Goal: Transaction & Acquisition: Book appointment/travel/reservation

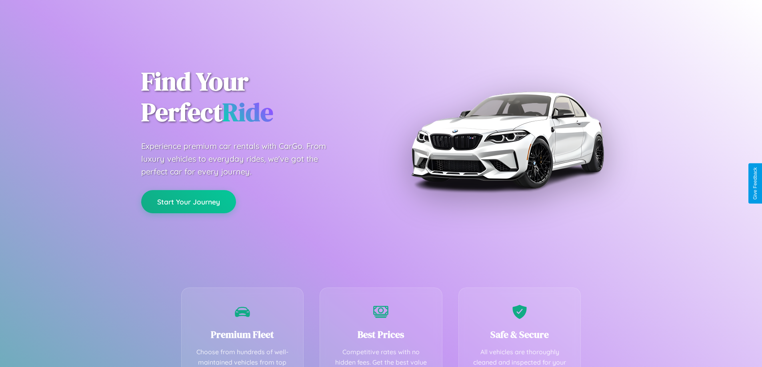
scroll to position [233, 0]
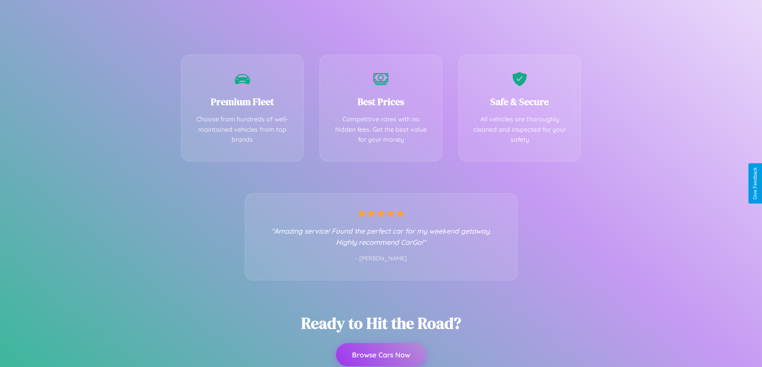
click at [381, 355] on button "Browse Cars Now" at bounding box center [381, 354] width 90 height 23
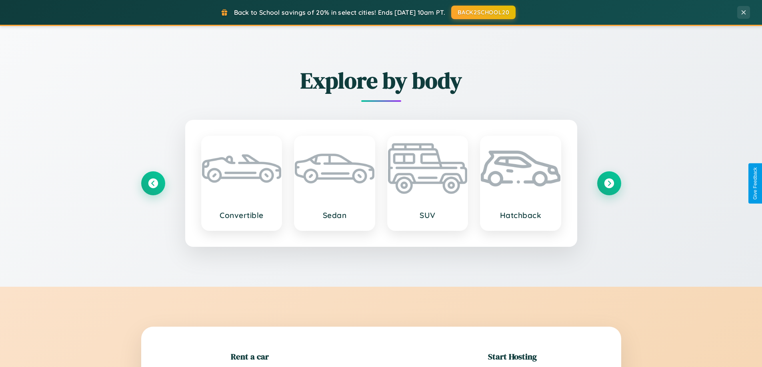
scroll to position [173, 0]
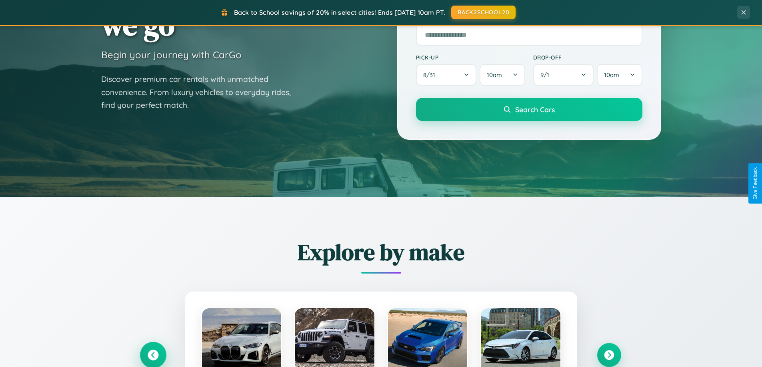
click at [153, 355] on icon at bounding box center [153, 355] width 11 height 11
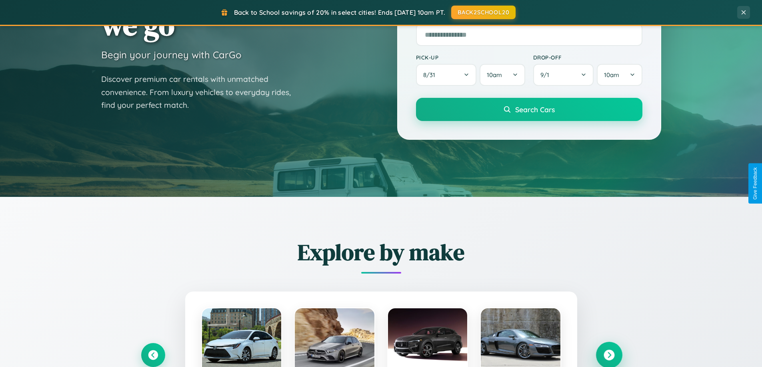
click at [609, 355] on icon at bounding box center [608, 355] width 11 height 11
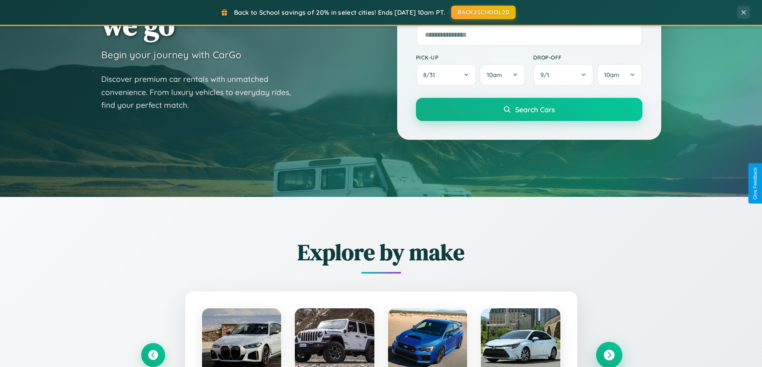
click at [609, 355] on icon at bounding box center [608, 355] width 11 height 11
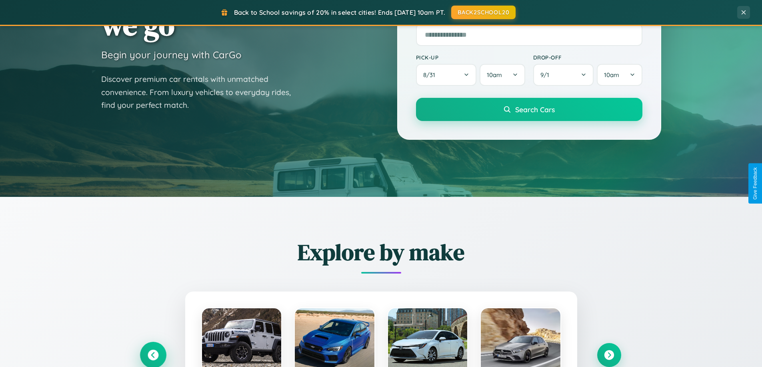
click at [153, 355] on icon at bounding box center [153, 355] width 11 height 11
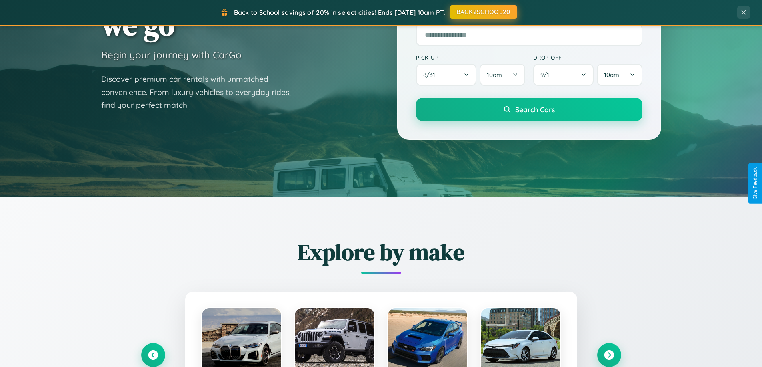
click at [483, 12] on button "BACK2SCHOOL20" at bounding box center [483, 12] width 68 height 14
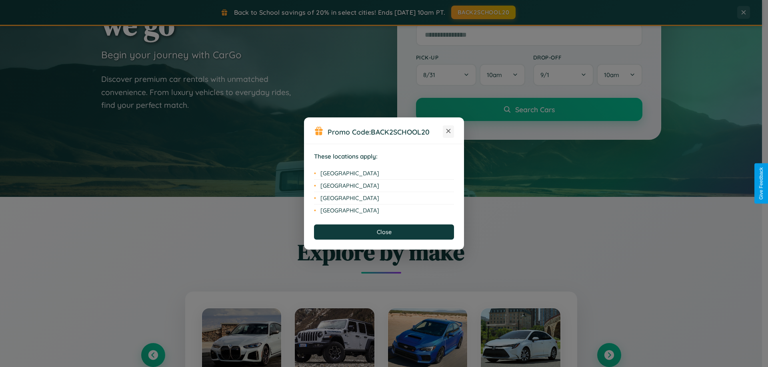
click at [448, 132] on icon at bounding box center [448, 131] width 4 height 4
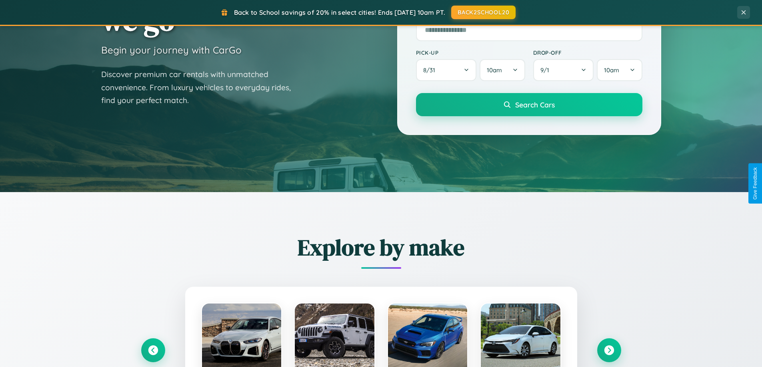
scroll to position [1285, 0]
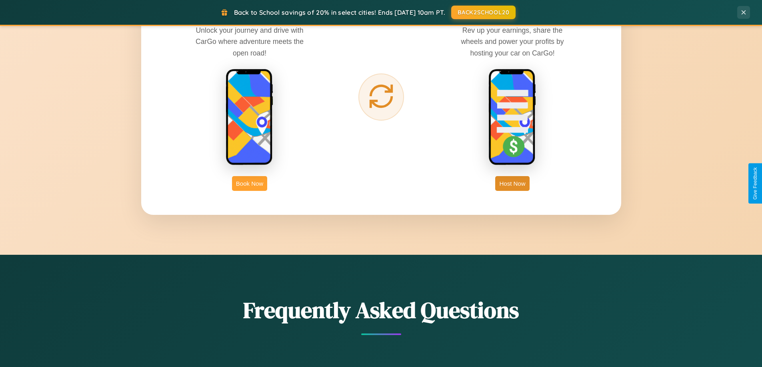
click at [250, 184] on button "Book Now" at bounding box center [249, 183] width 35 height 15
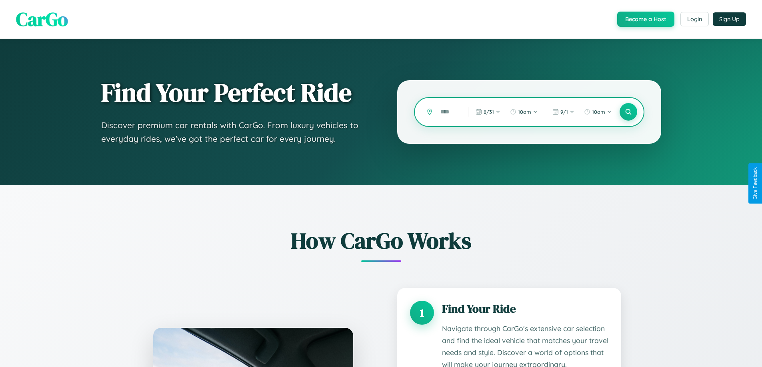
click at [448, 112] on input "text" at bounding box center [448, 112] width 24 height 14
type input "*"
click at [628, 112] on icon at bounding box center [628, 112] width 8 height 8
